Goal: Use online tool/utility: Use online tool/utility

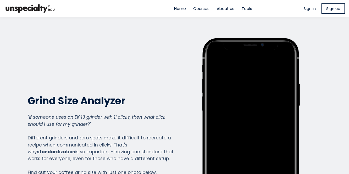
scroll to position [282, 0]
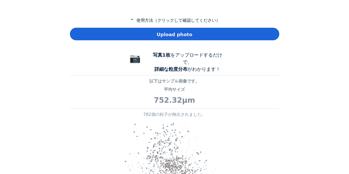
scroll to position [378, 209]
click at [172, 31] on span "Upload photo" at bounding box center [174, 34] width 36 height 7
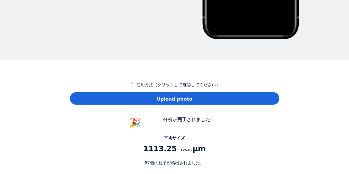
scroll to position [203, 0]
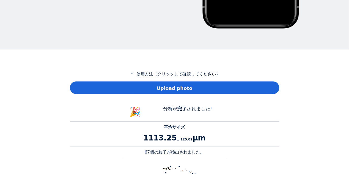
click at [191, 81] on div "Upload photo" at bounding box center [174, 87] width 209 height 13
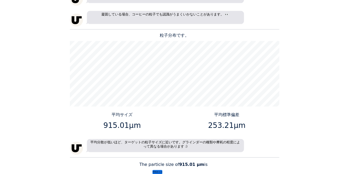
scroll to position [654, 0]
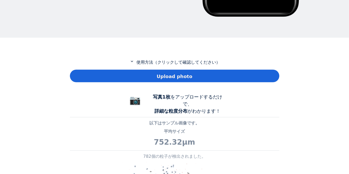
scroll to position [378, 209]
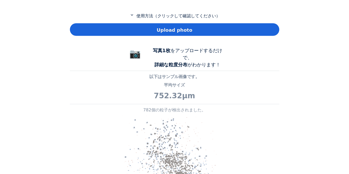
click at [166, 29] on span "Upload photo" at bounding box center [174, 29] width 36 height 7
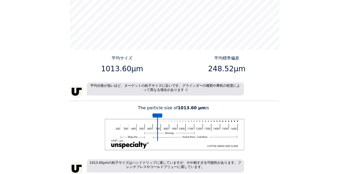
scroll to position [537, 0]
